Goal: Find specific page/section: Find specific page/section

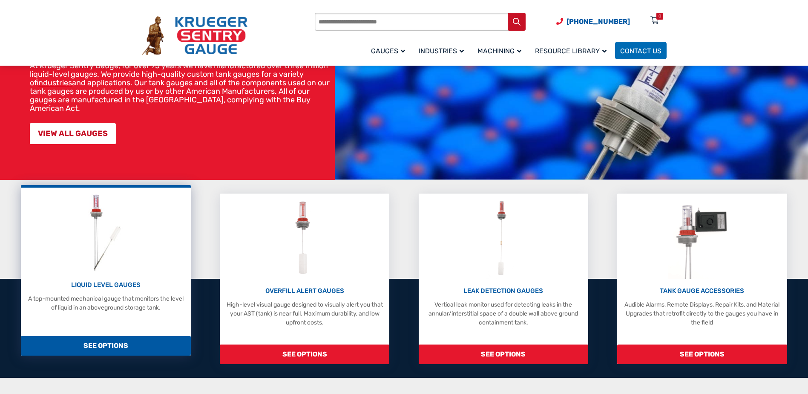
click at [155, 347] on span "SEE OPTIONS" at bounding box center [106, 346] width 170 height 20
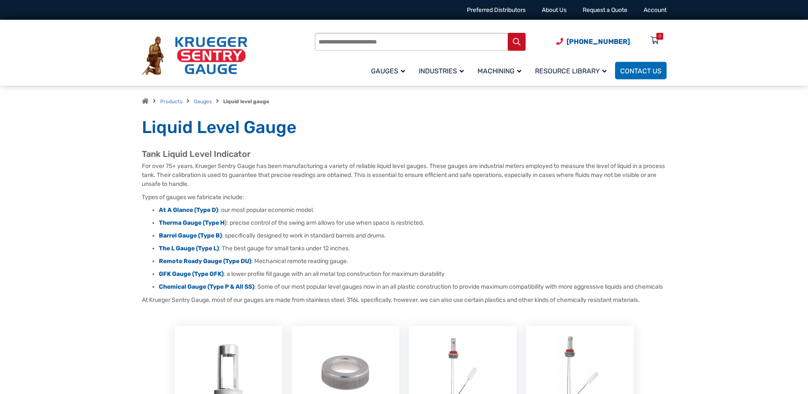
scroll to position [43, 0]
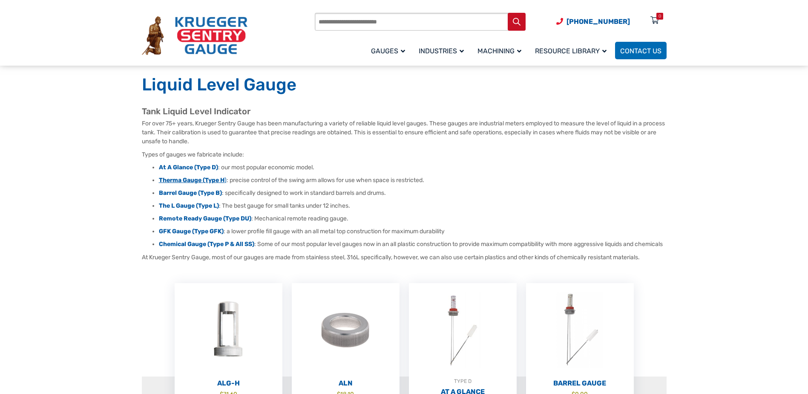
click at [199, 179] on strong "Therma Gauge (Type H" at bounding box center [192, 179] width 66 height 7
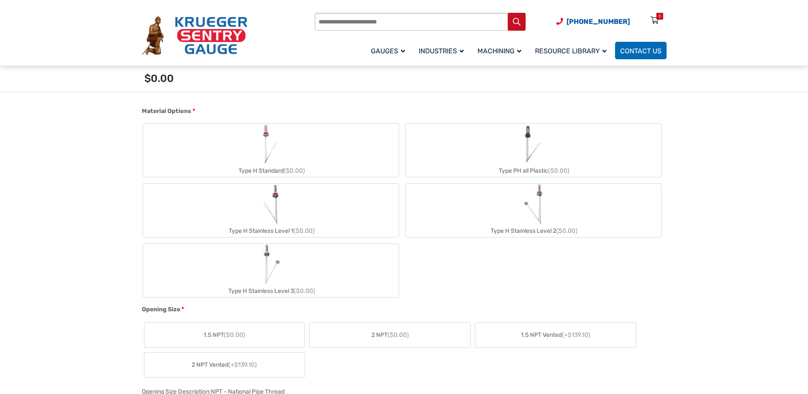
scroll to position [341, 0]
